Goal: Register for event/course

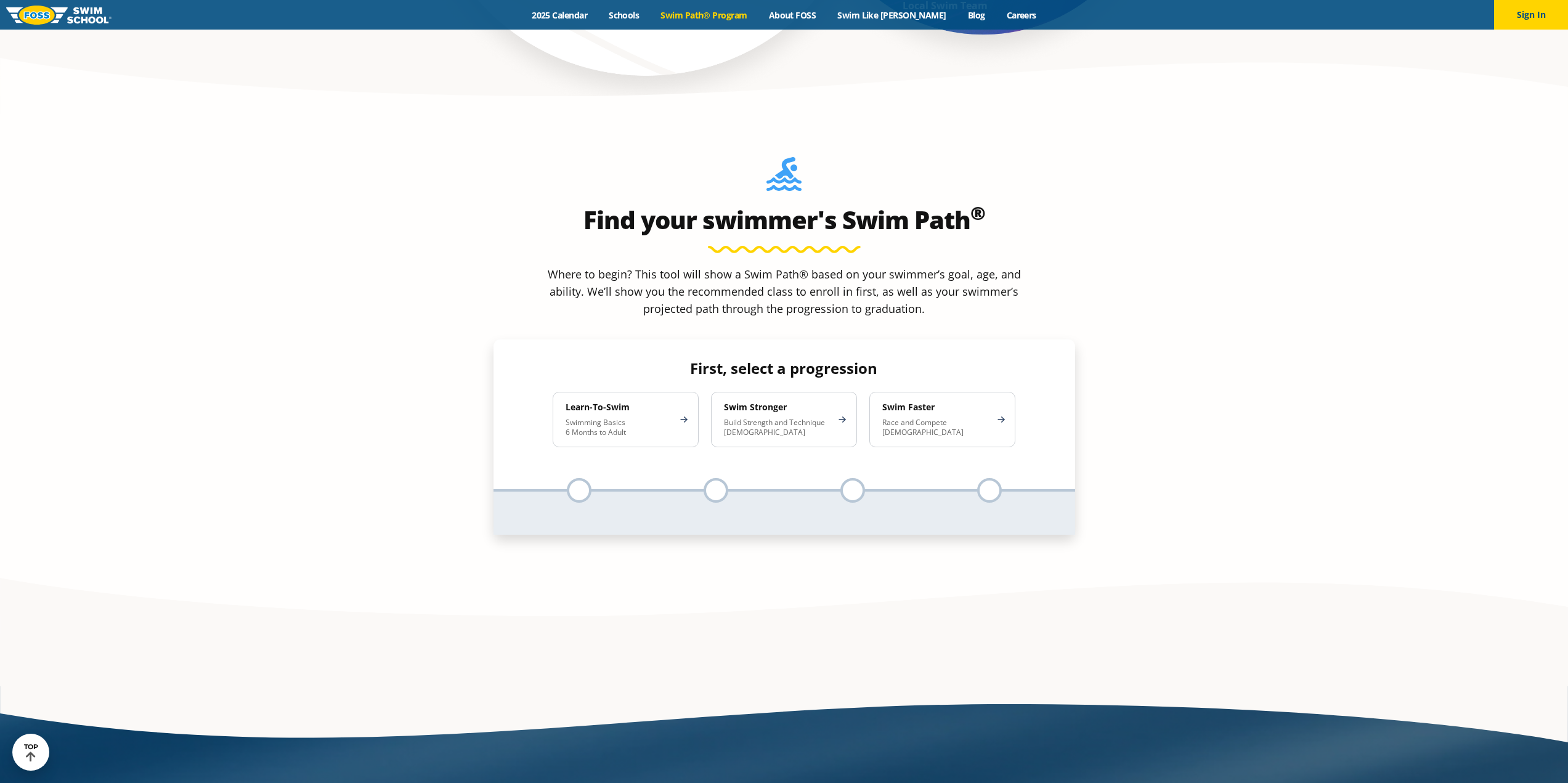
scroll to position [1109, 0]
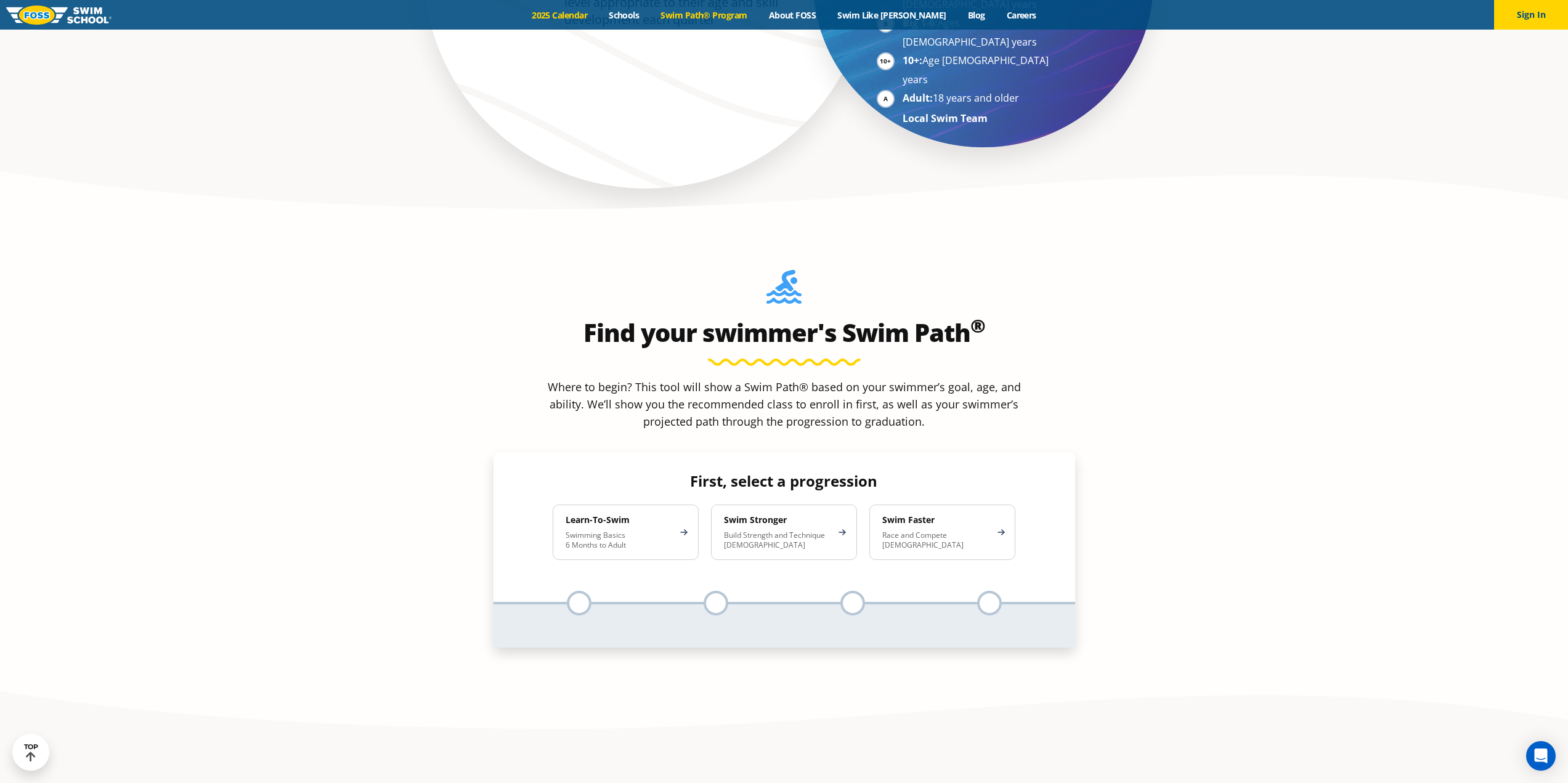
click at [581, 15] on link "2025 Calendar" at bounding box center [559, 15] width 77 height 12
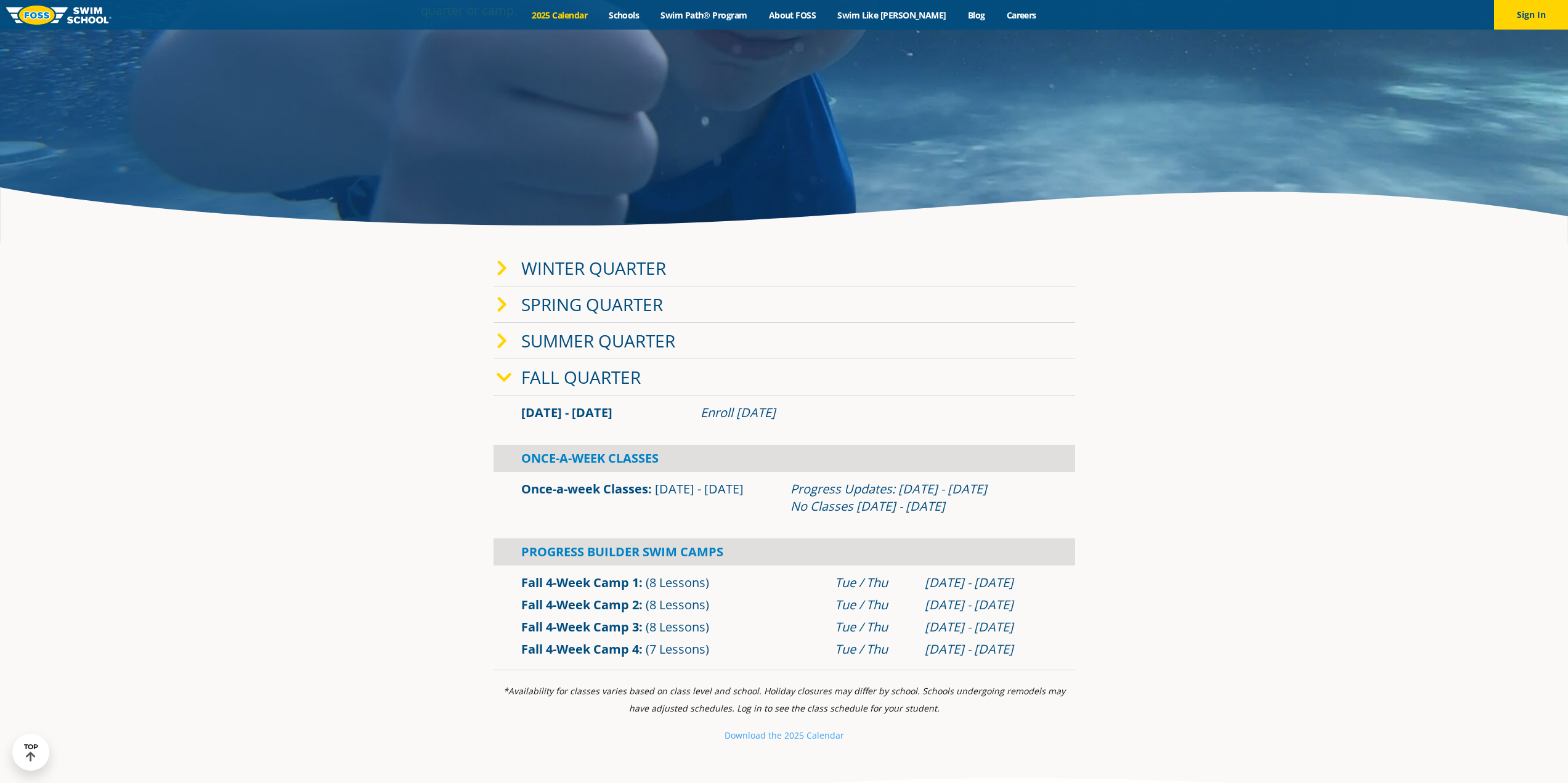
scroll to position [431, 0]
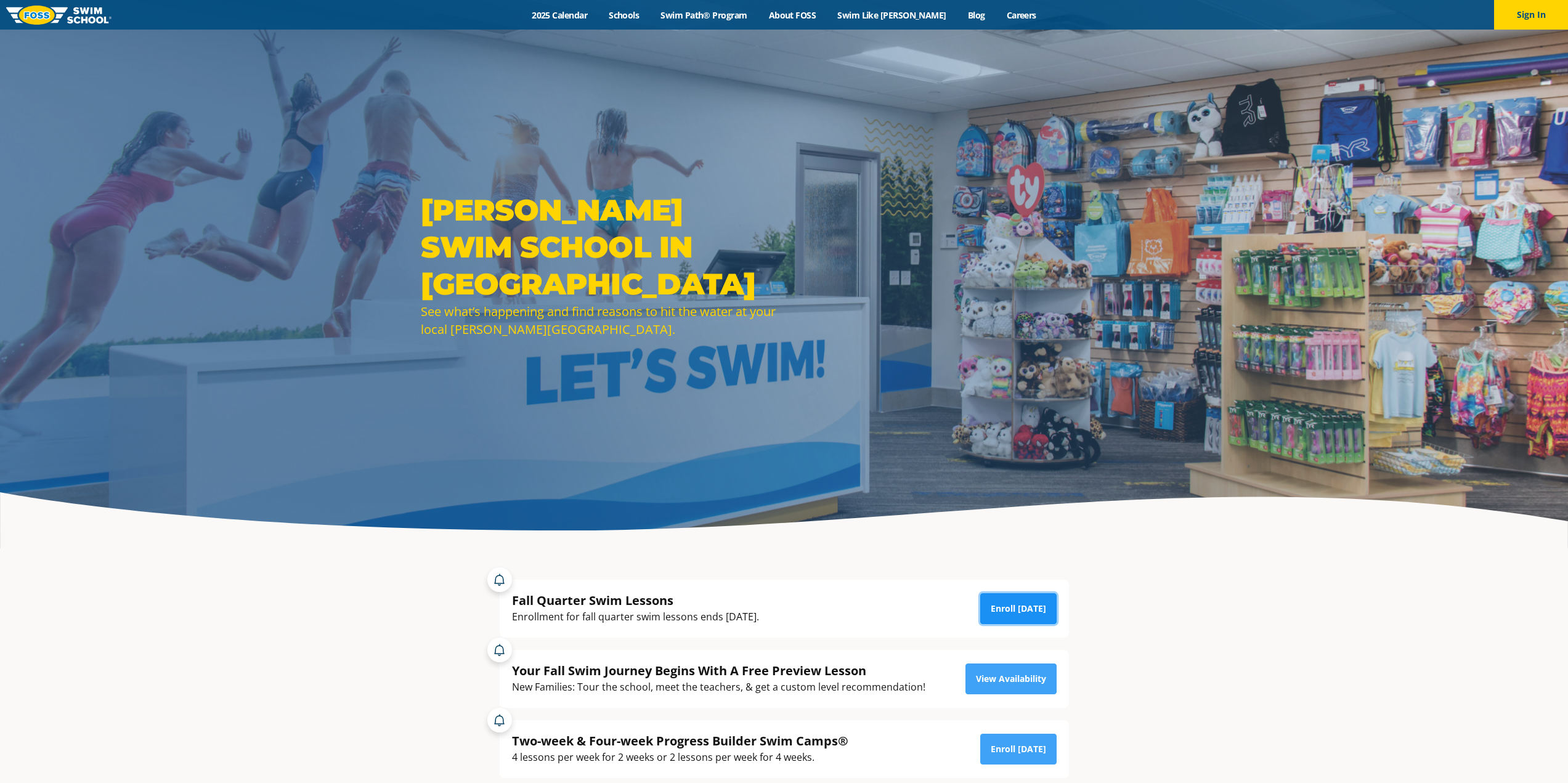
click at [1009, 606] on link "Enroll Today" at bounding box center [1018, 608] width 77 height 31
